Goal: Entertainment & Leisure: Consume media (video, audio)

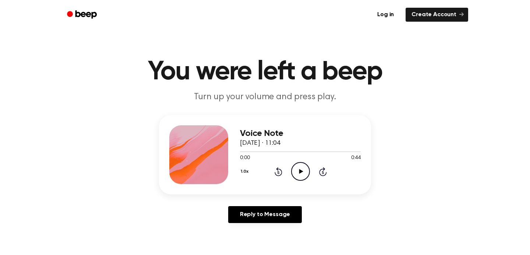
click at [298, 177] on icon "Play Audio" at bounding box center [300, 171] width 19 height 19
click at [301, 173] on icon "Play Audio" at bounding box center [300, 171] width 19 height 19
click at [306, 174] on icon "Play Audio" at bounding box center [300, 171] width 19 height 19
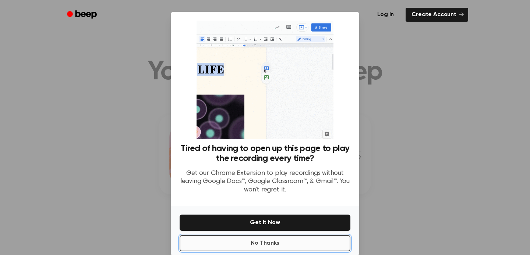
click at [264, 246] on button "No Thanks" at bounding box center [265, 243] width 171 height 16
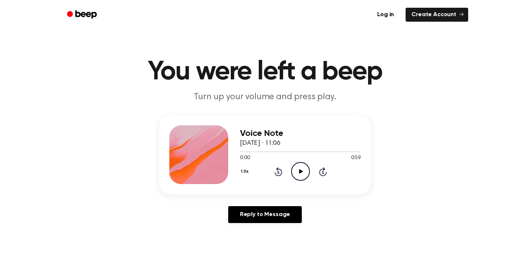
click at [300, 172] on icon at bounding box center [301, 171] width 4 height 5
click at [301, 169] on icon "Play Audio" at bounding box center [300, 171] width 19 height 19
click at [298, 172] on icon "Play Audio" at bounding box center [300, 171] width 19 height 19
click at [299, 166] on icon "Play Audio" at bounding box center [300, 171] width 19 height 19
click at [300, 167] on icon "Play Audio" at bounding box center [300, 171] width 19 height 19
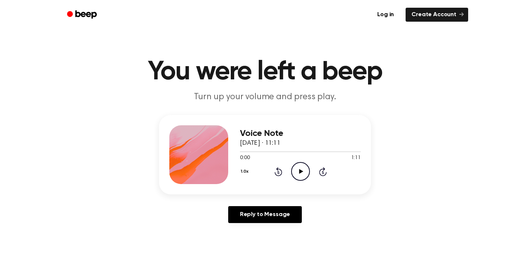
click at [297, 171] on icon "Play Audio" at bounding box center [300, 171] width 19 height 19
click at [245, 174] on button "1.0x" at bounding box center [245, 172] width 11 height 13
click at [254, 230] on span "1.2x" at bounding box center [251, 227] width 9 height 8
click at [248, 170] on button "1.2x" at bounding box center [245, 172] width 11 height 13
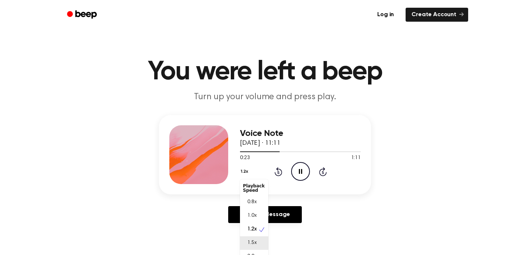
click at [252, 240] on span "1.5x" at bounding box center [251, 244] width 9 height 8
